Goal: Task Accomplishment & Management: Manage account settings

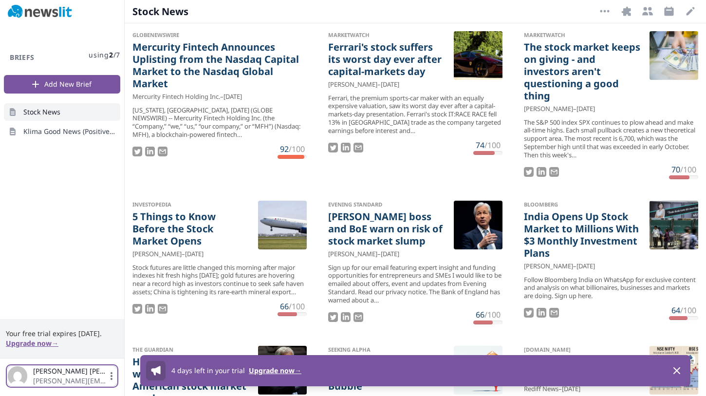
click at [114, 380] on icon "button" at bounding box center [112, 376] width 10 height 10
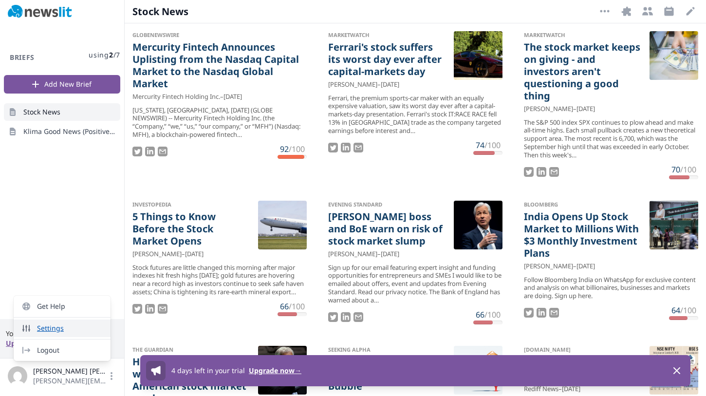
click at [70, 327] on link "Settings" at bounding box center [62, 328] width 97 height 18
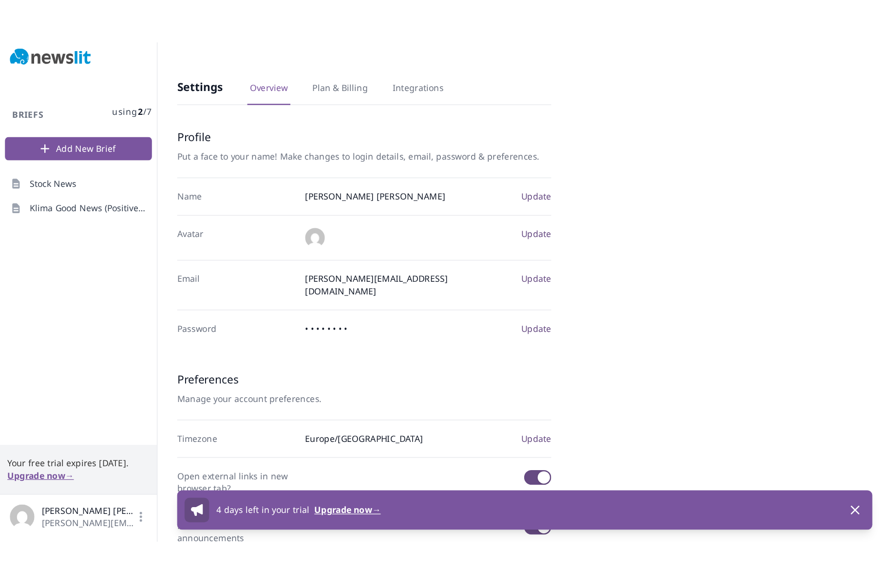
scroll to position [109, 0]
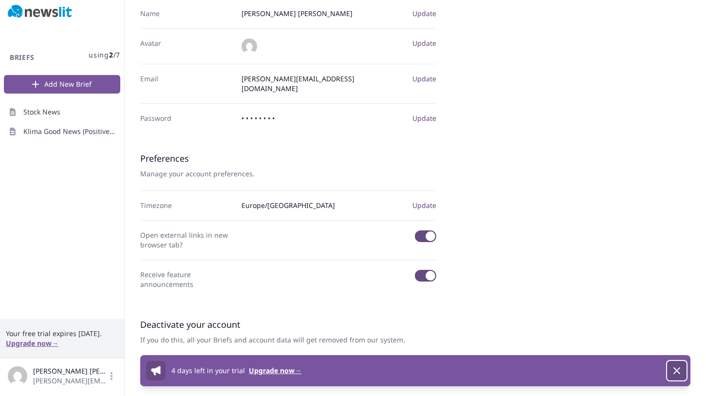
click at [679, 372] on icon "button" at bounding box center [677, 371] width 12 height 12
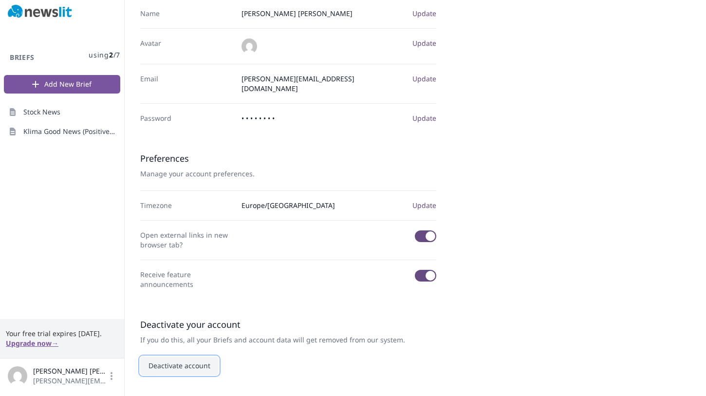
click at [165, 362] on button "Deactivate account" at bounding box center [179, 365] width 78 height 19
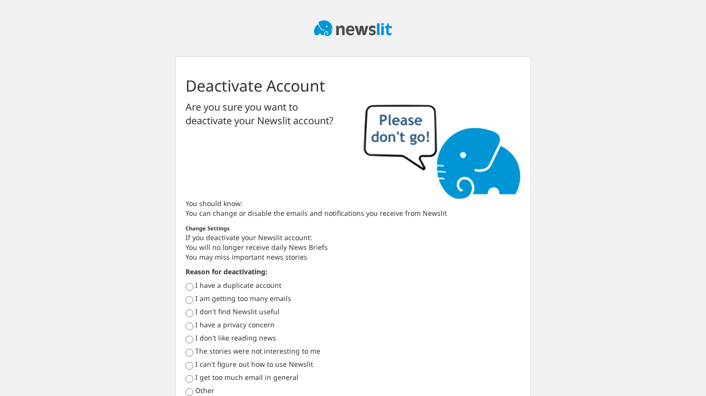
click at [190, 387] on div "Other" at bounding box center [353, 391] width 335 height 10
click at [191, 392] on input "Other" at bounding box center [190, 392] width 8 height 8
radio input "true"
click at [546, 213] on div "Deactivate Account Are you sure you want to deactivate your Newslit account? Yo…" at bounding box center [352, 277] width 555 height 443
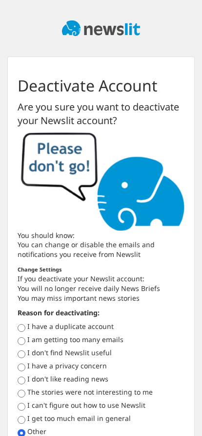
click at [183, 312] on div "Reason for deactivating: I have a duplicate account I am getting too many email…" at bounding box center [101, 372] width 167 height 129
click at [34, 326] on label "I have a duplicate account" at bounding box center [70, 327] width 86 height 10
click at [25, 326] on input "I have a duplicate account" at bounding box center [22, 328] width 8 height 8
radio input "true"
click at [23, 395] on div "Other" at bounding box center [101, 432] width 167 height 10
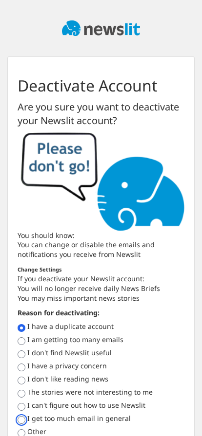
click at [22, 395] on input "I get too much email in general" at bounding box center [22, 420] width 8 height 8
radio input "true"
click at [139, 291] on li "You will no longer receive daily News Briefs" at bounding box center [101, 289] width 167 height 10
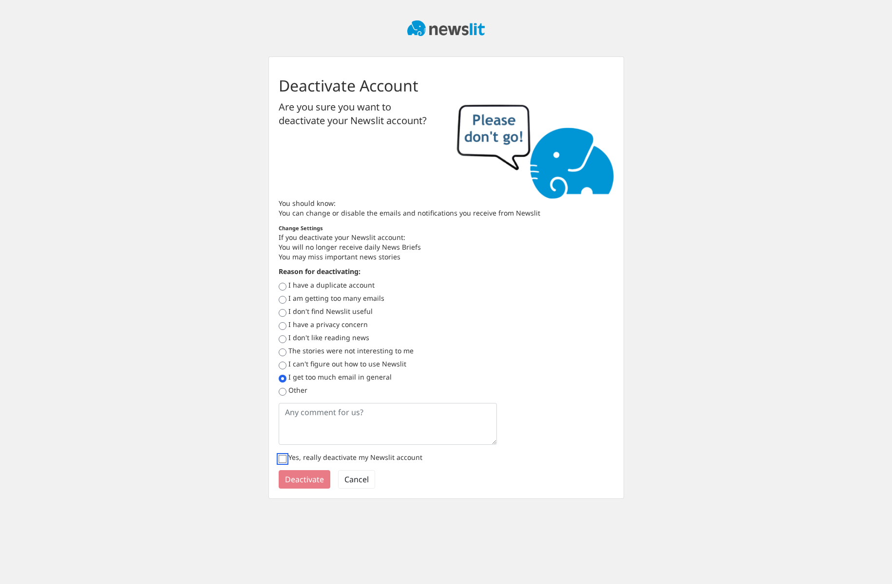
click at [283, 395] on input "Yes, really deactivate my Newslit account" at bounding box center [283, 459] width 8 height 8
checkbox input "true"
click at [304, 395] on button "Deactivate" at bounding box center [305, 479] width 52 height 19
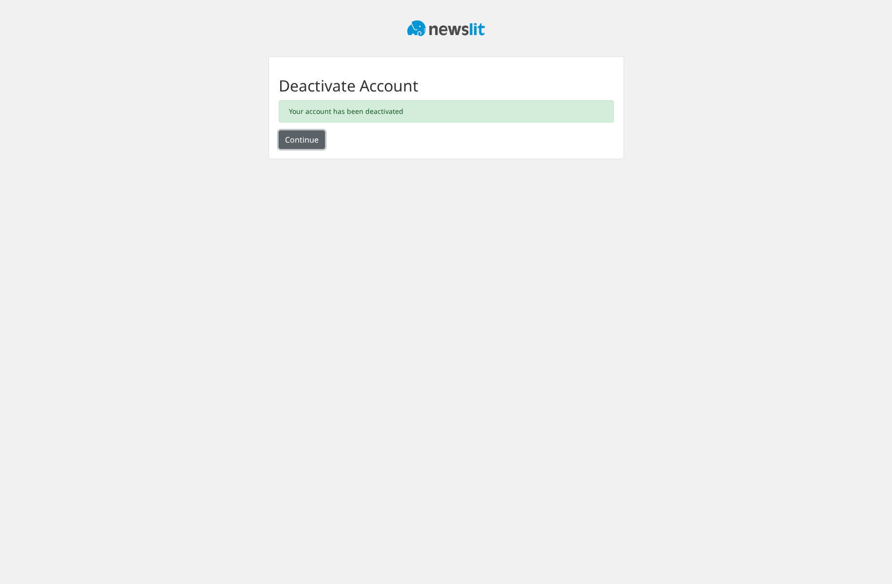
click at [296, 145] on button "Continue" at bounding box center [302, 139] width 46 height 19
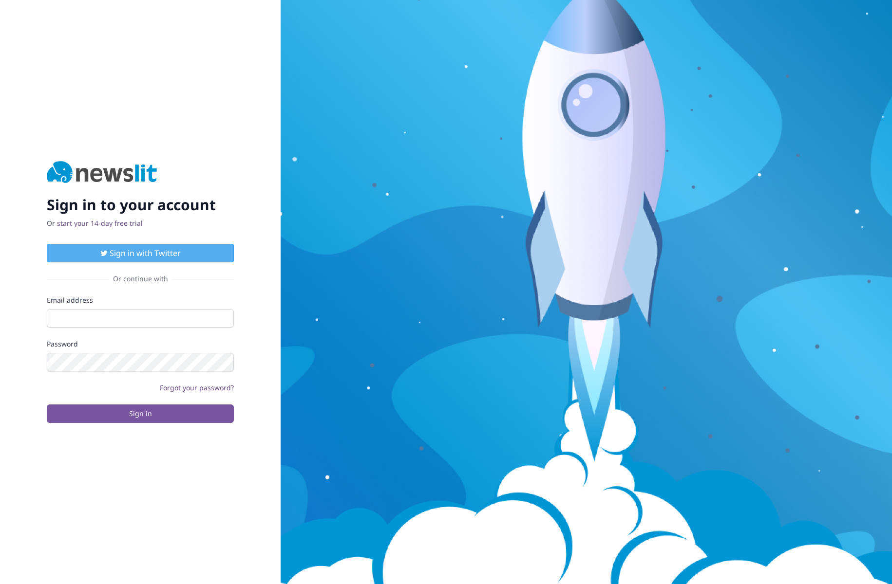
click at [196, 84] on div "Sign in to your account Or start your 14-day free trial Sign in with Twitter Or…" at bounding box center [140, 292] width 280 height 584
